Goal: Information Seeking & Learning: Learn about a topic

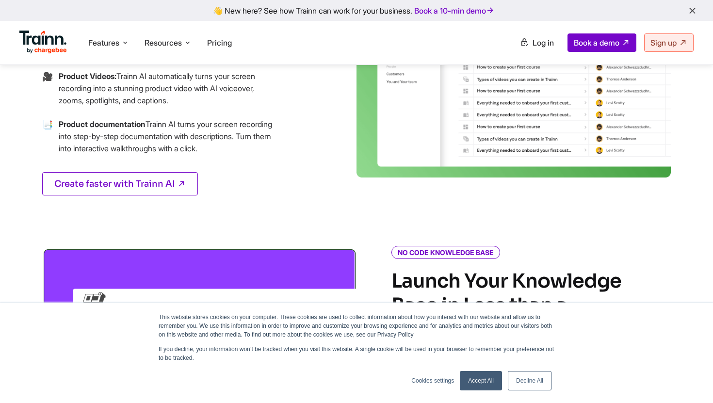
scroll to position [553, 0]
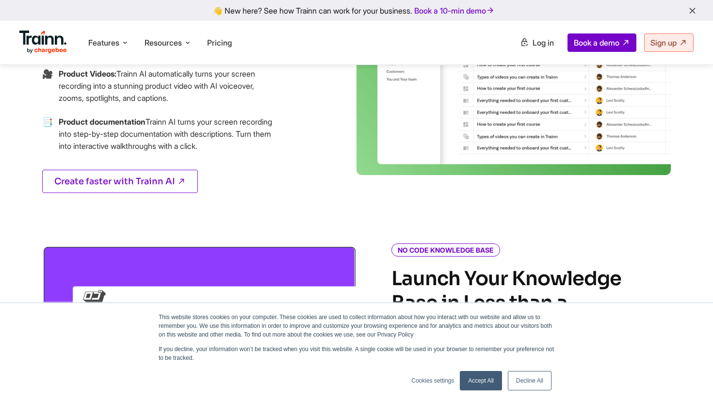
click at [481, 384] on link "Accept All" at bounding box center [481, 380] width 42 height 19
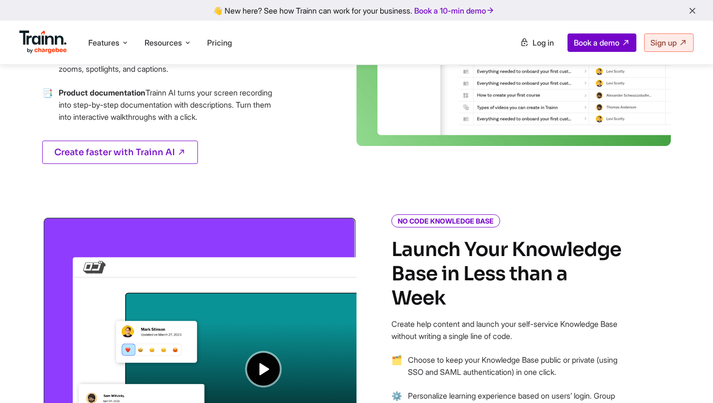
scroll to position [584, 0]
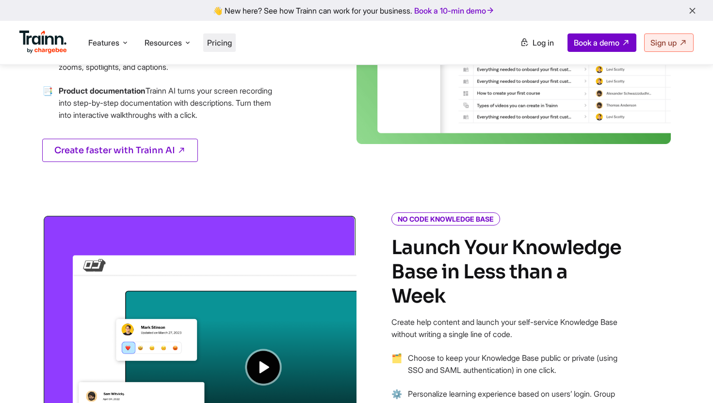
click at [213, 42] on span "Pricing" at bounding box center [219, 43] width 25 height 10
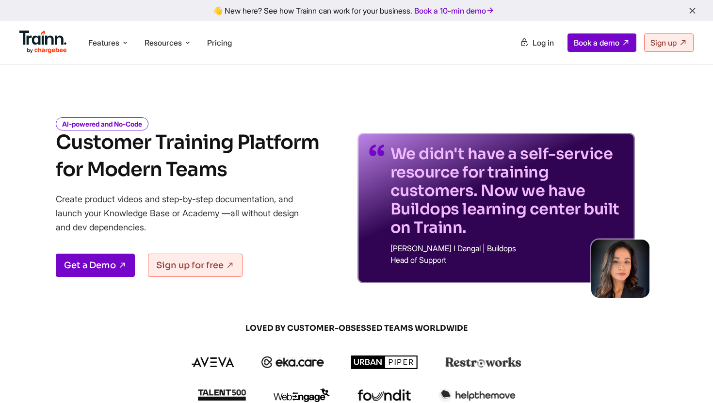
drag, startPoint x: 244, startPoint y: 170, endPoint x: 76, endPoint y: 170, distance: 168.4
click at [76, 170] on h1 "Customer Training Platform for Modern Teams" at bounding box center [187, 156] width 263 height 54
click at [139, 180] on h1 "Customer Training Platform for Modern Teams" at bounding box center [187, 156] width 263 height 54
drag, startPoint x: 159, startPoint y: 227, endPoint x: 57, endPoint y: 201, distance: 105.6
click at [57, 200] on p "Create product videos and step-by-step documentation, and launch your Knowledge…" at bounding box center [184, 213] width 257 height 42
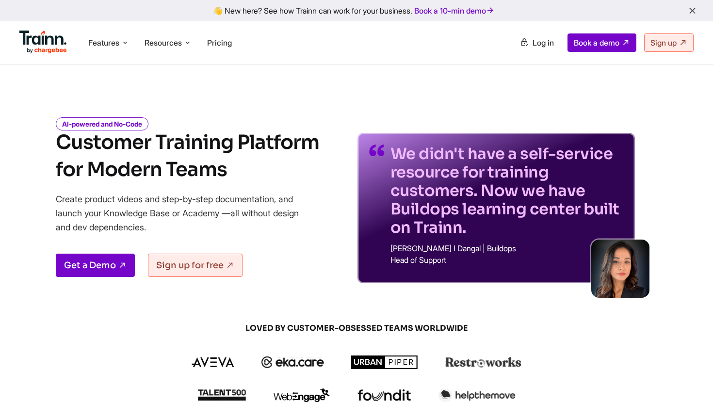
copy p "Create product videos and step-by-step documentation, and launch your Knowledge…"
